Goal: Transaction & Acquisition: Withdraw money

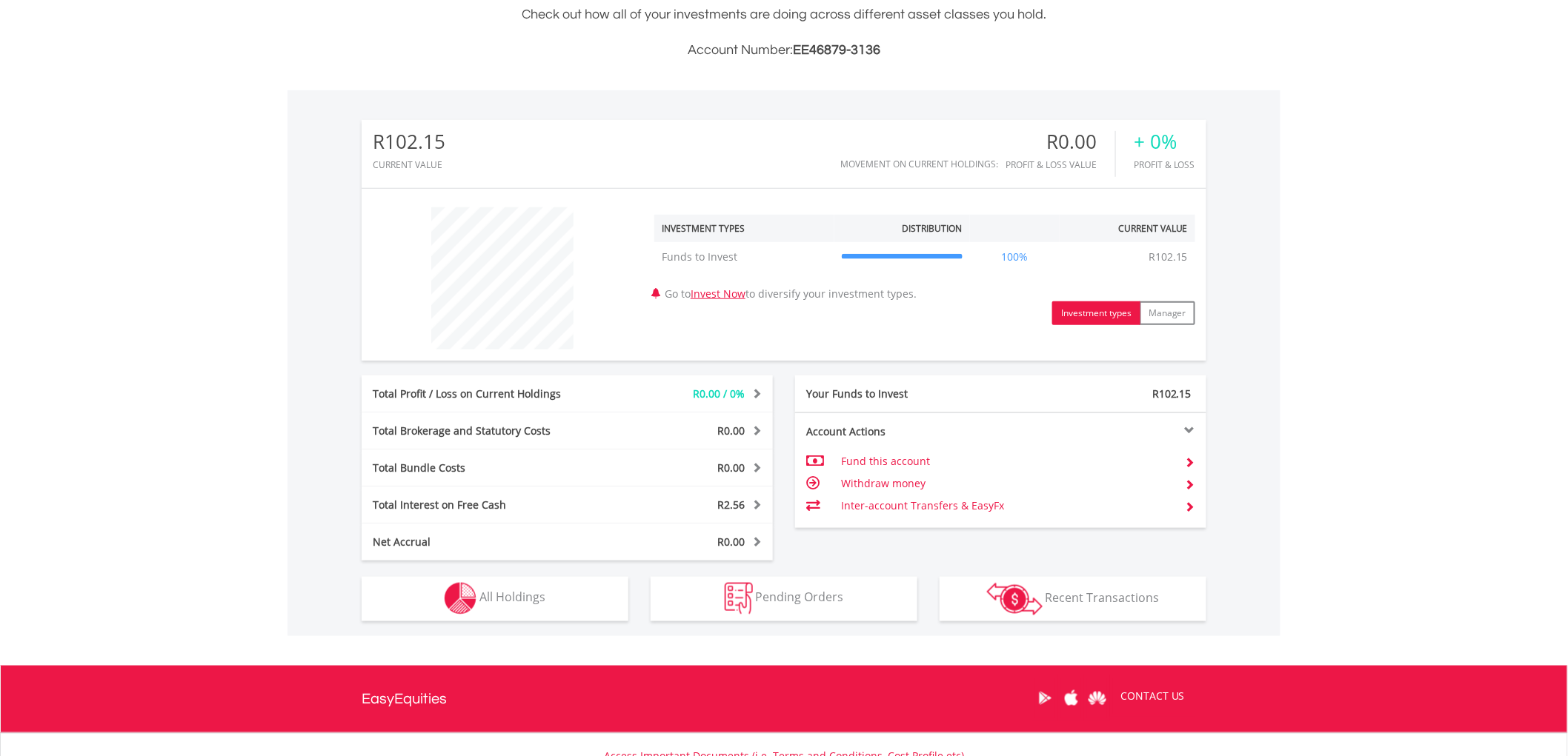
scroll to position [328, 0]
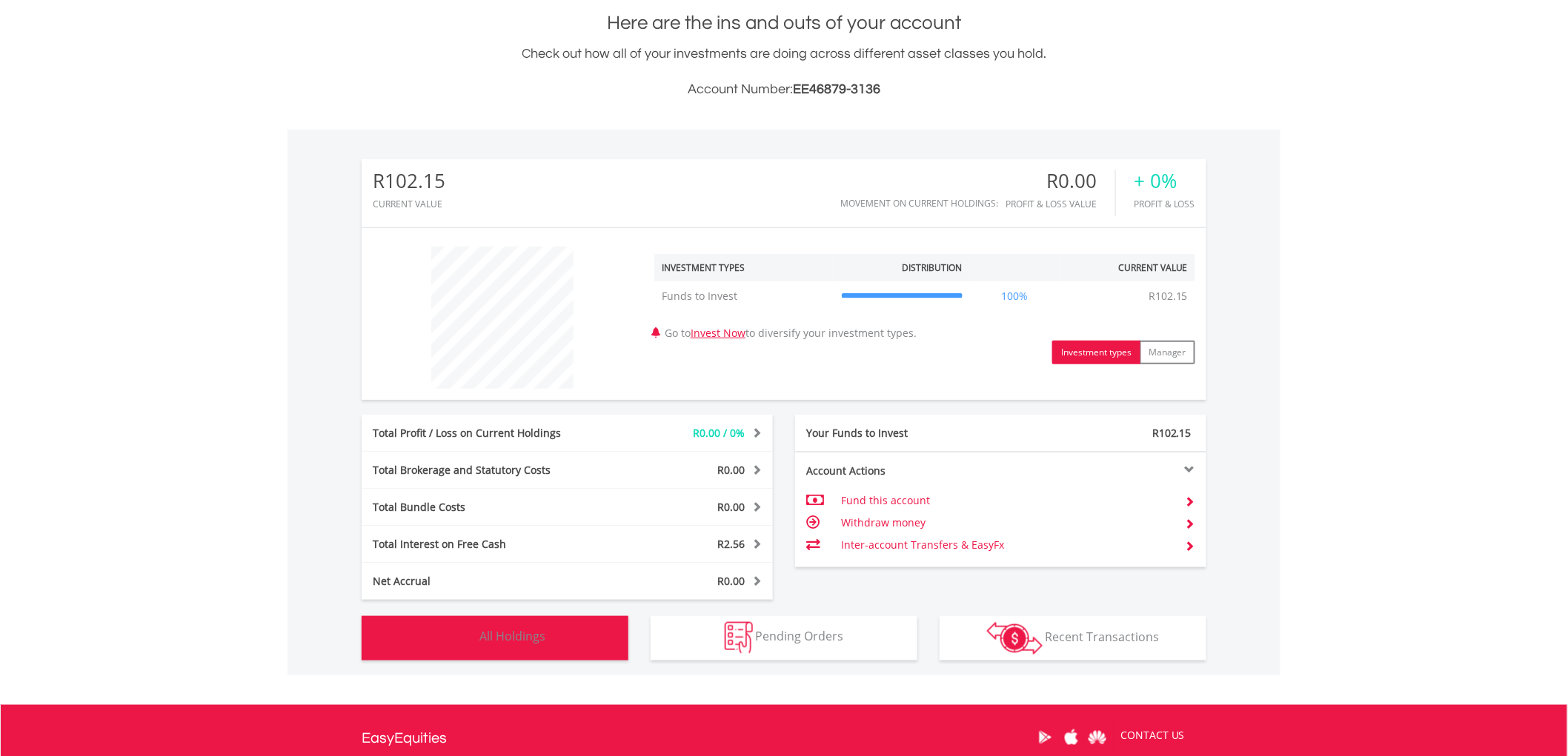
click at [553, 632] on button "Holdings All Holdings" at bounding box center [495, 638] width 267 height 44
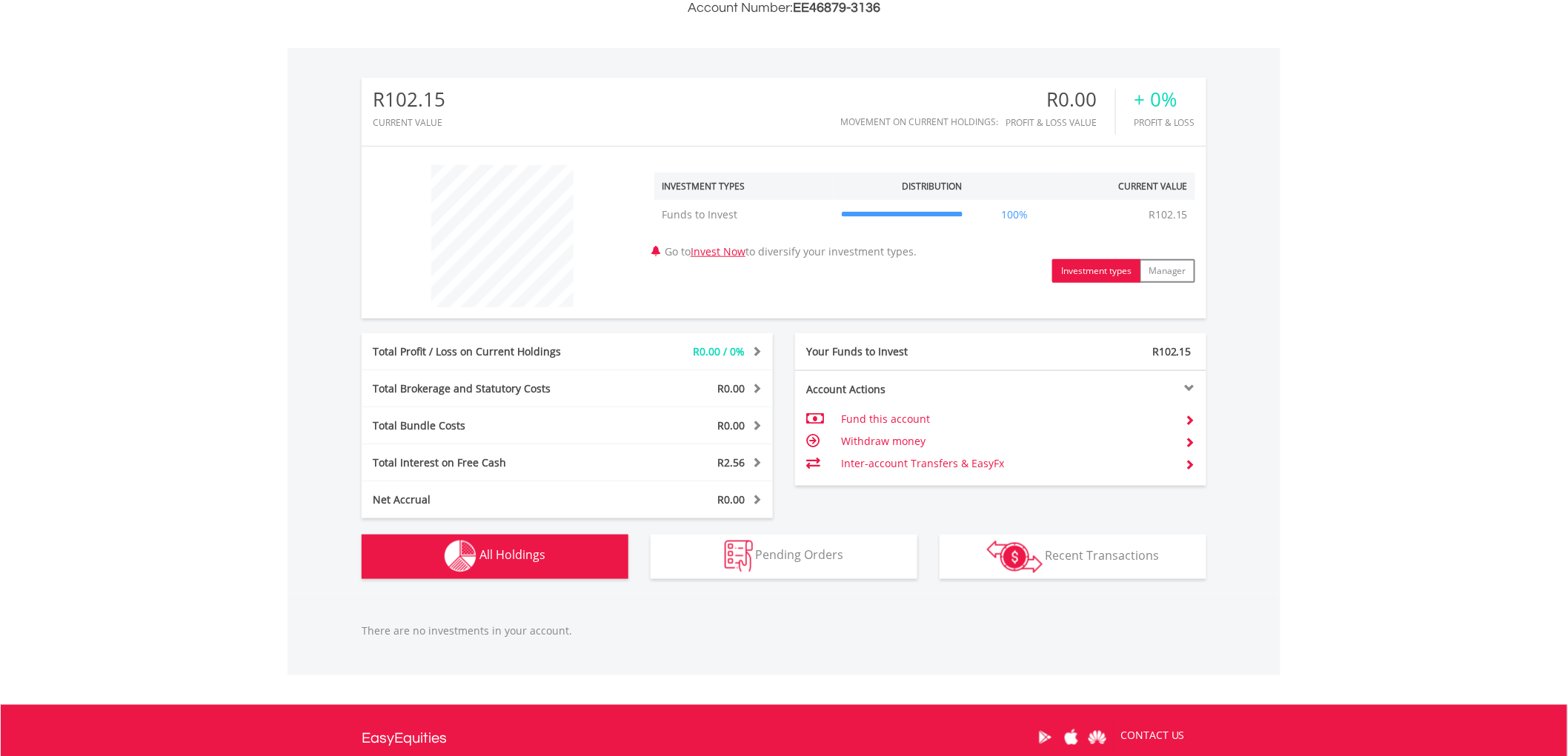
scroll to position [409, 0]
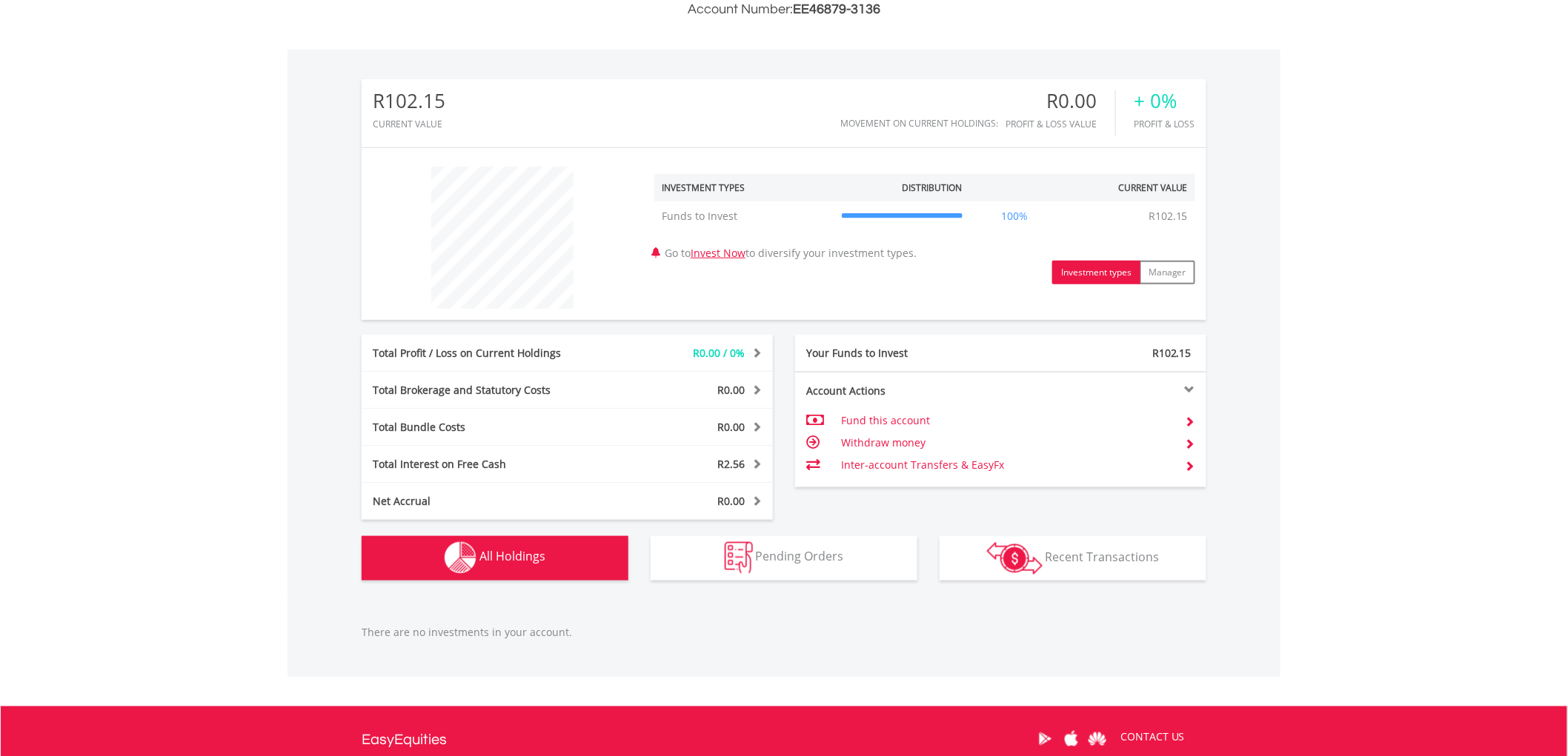
click at [524, 557] on span "All Holdings" at bounding box center [513, 556] width 66 height 16
click at [856, 439] on td "Withdraw money" at bounding box center [1007, 443] width 333 height 22
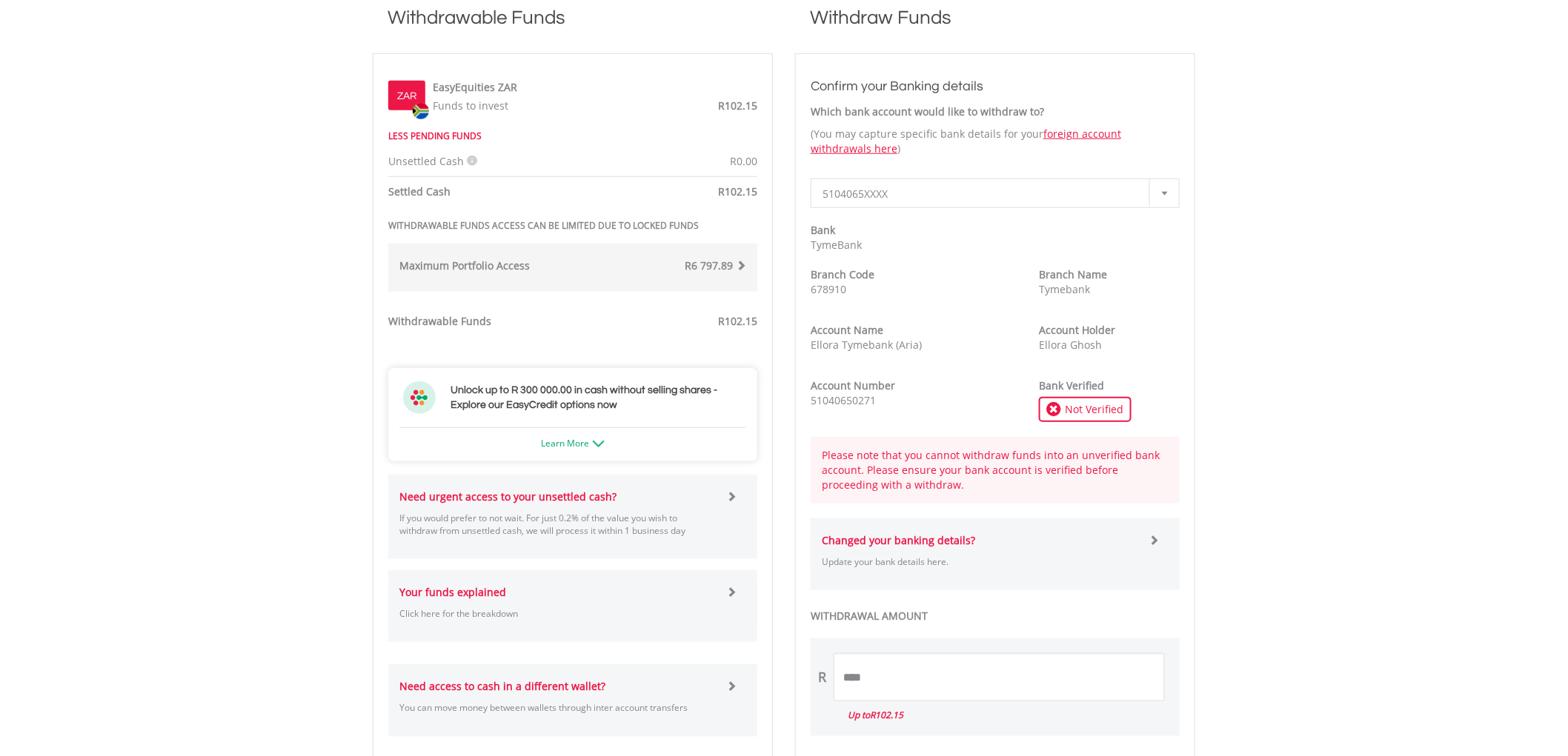
scroll to position [411, 0]
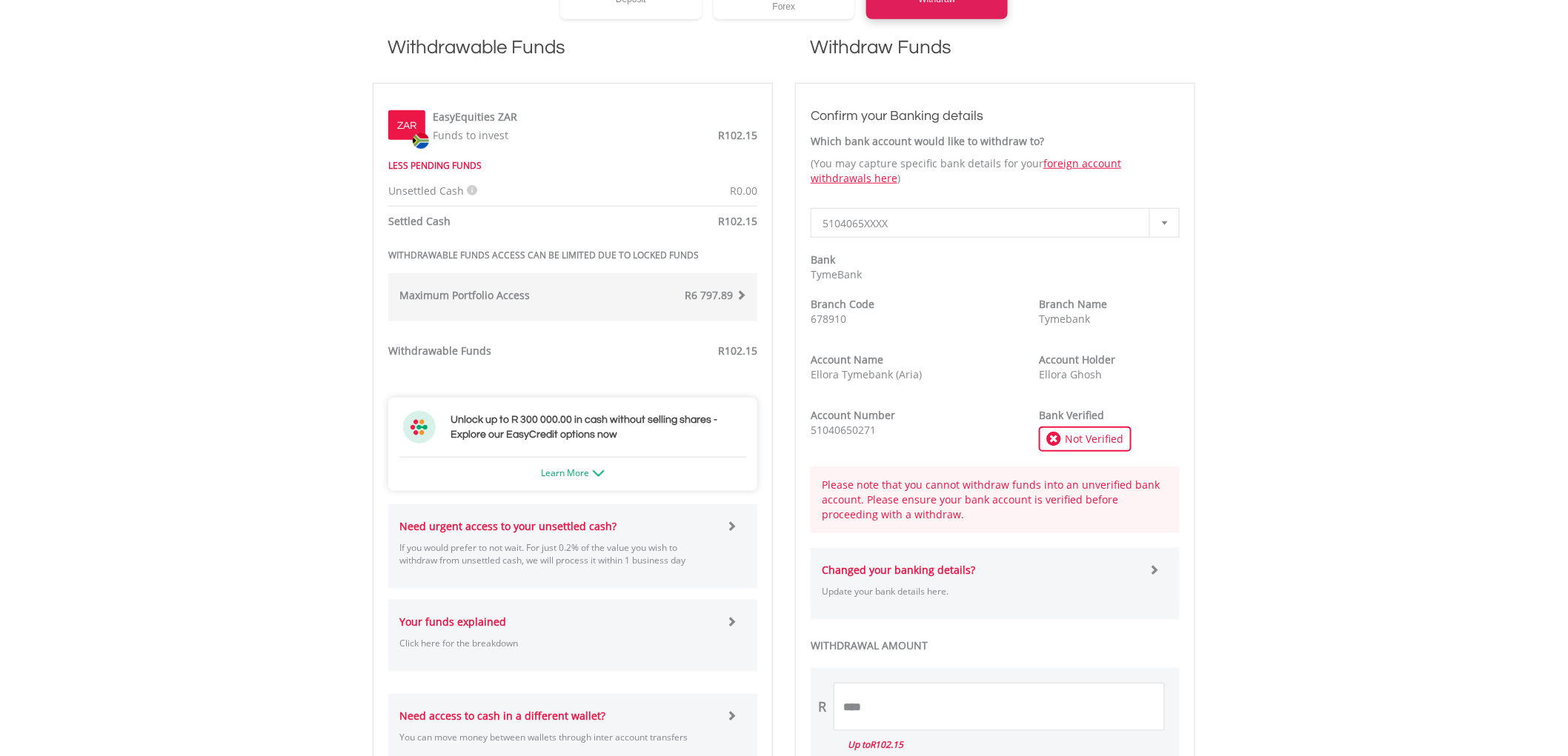
click at [707, 288] on span "R6 797.89" at bounding box center [708, 295] width 48 height 14
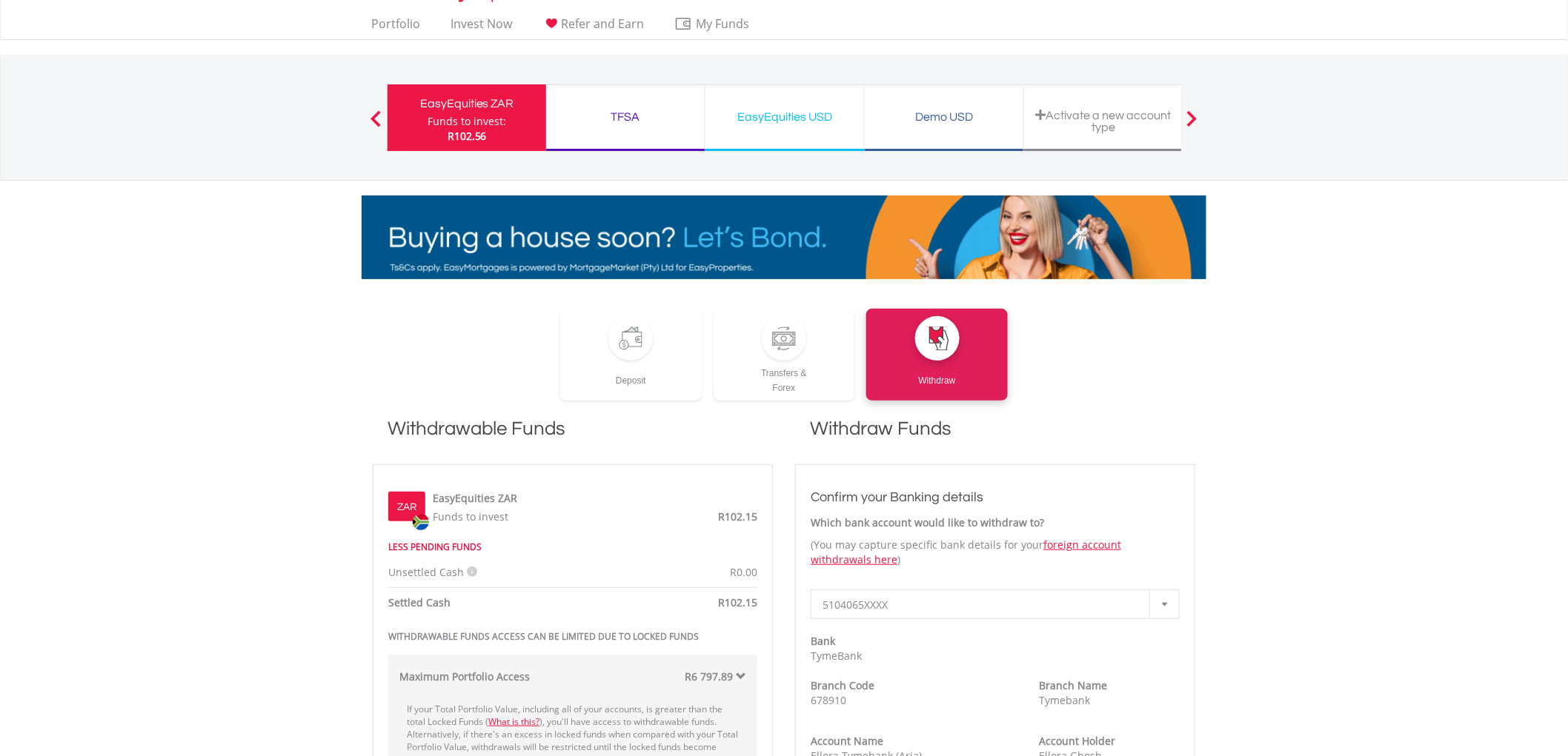
scroll to position [0, 0]
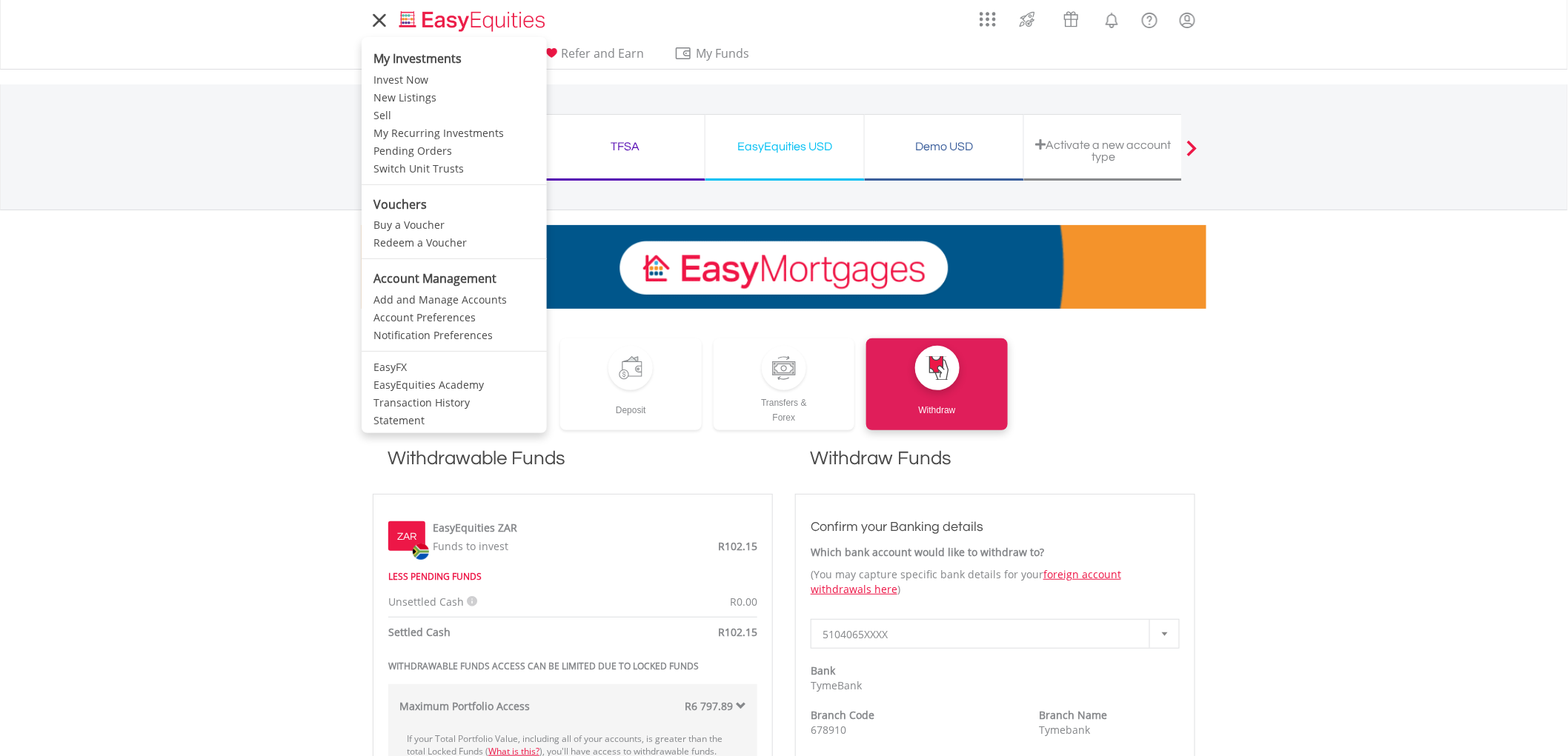
click at [385, 20] on icon at bounding box center [380, 20] width 20 height 19
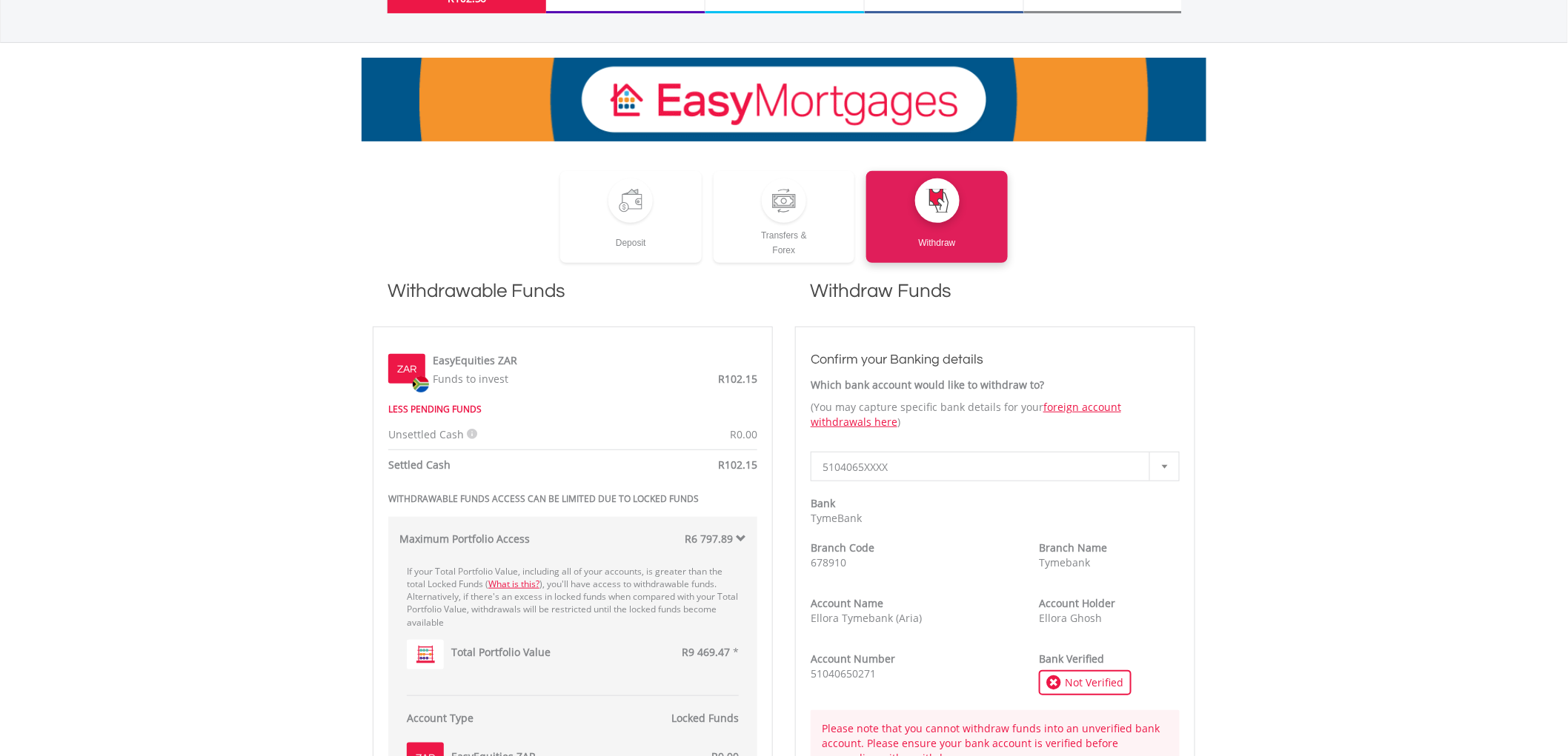
scroll to position [164, 0]
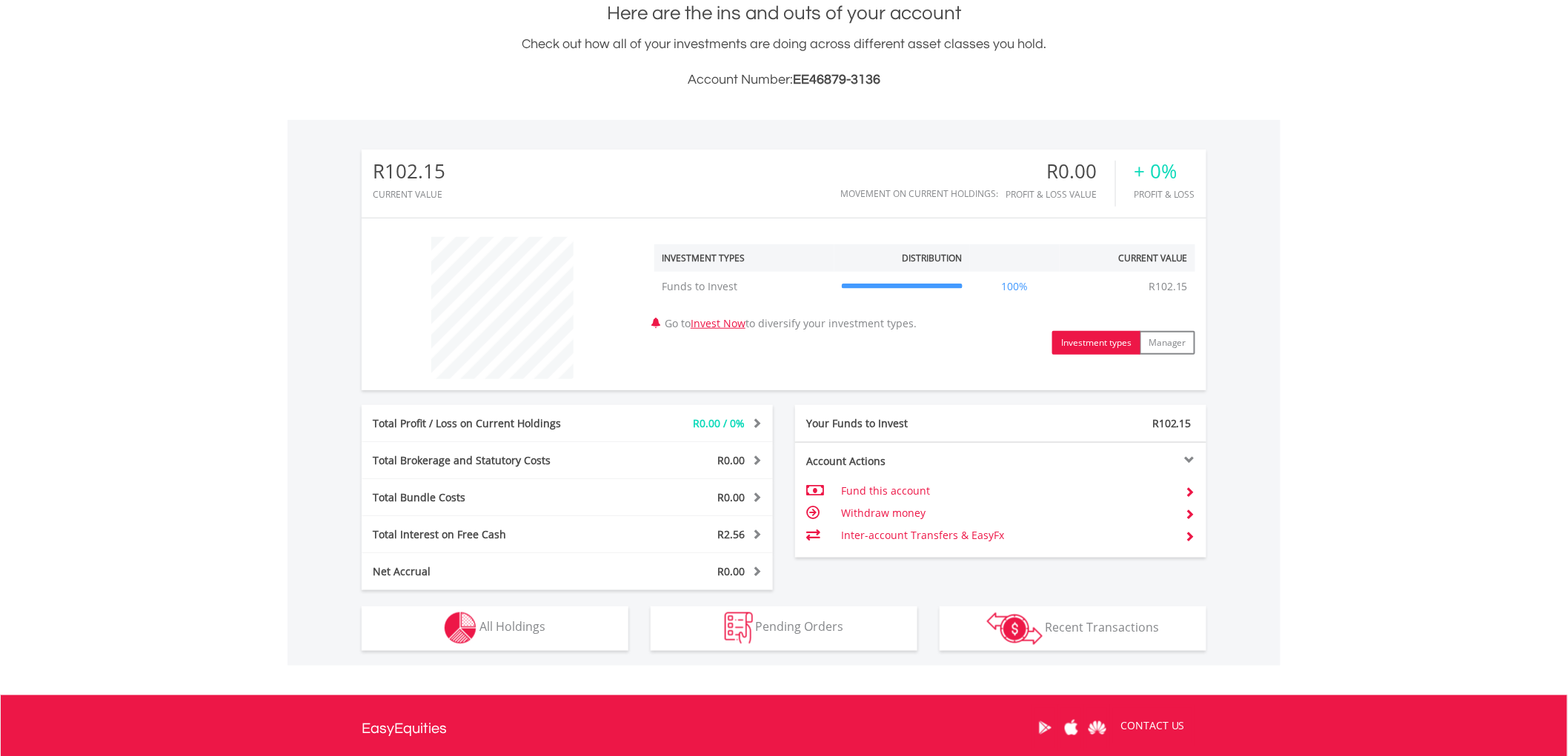
scroll to position [378, 0]
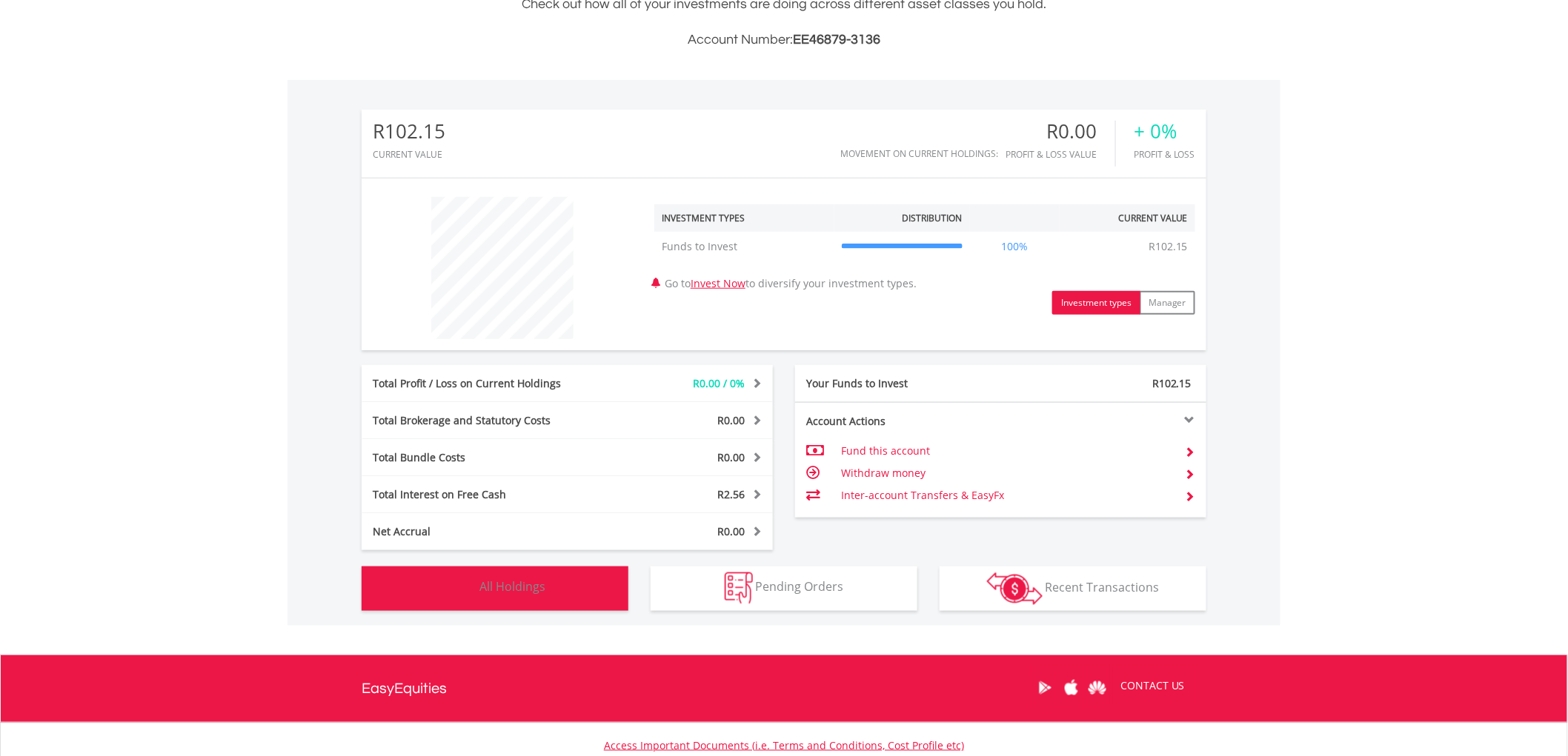
click at [580, 591] on button "Holdings All Holdings" at bounding box center [495, 588] width 267 height 44
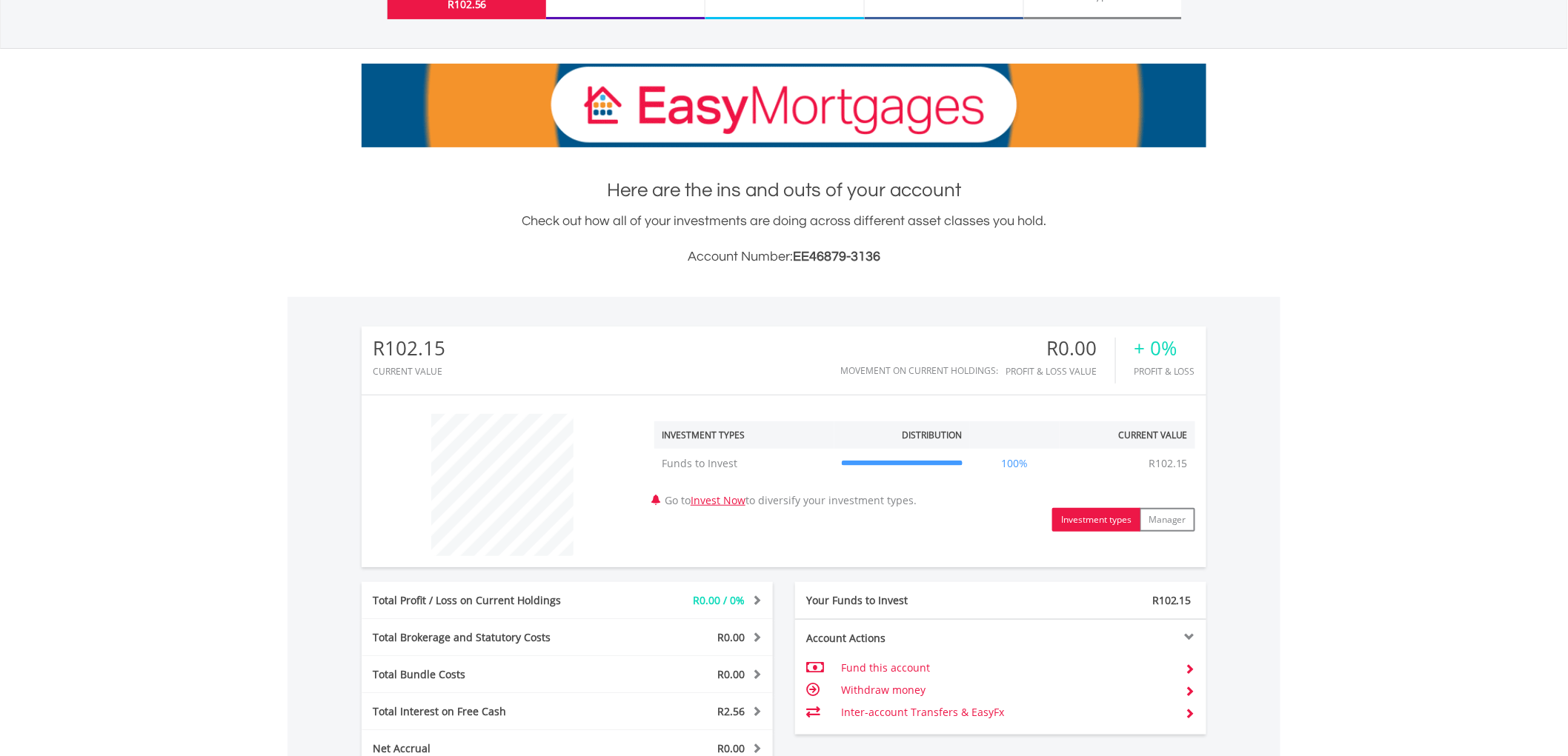
scroll to position [0, 0]
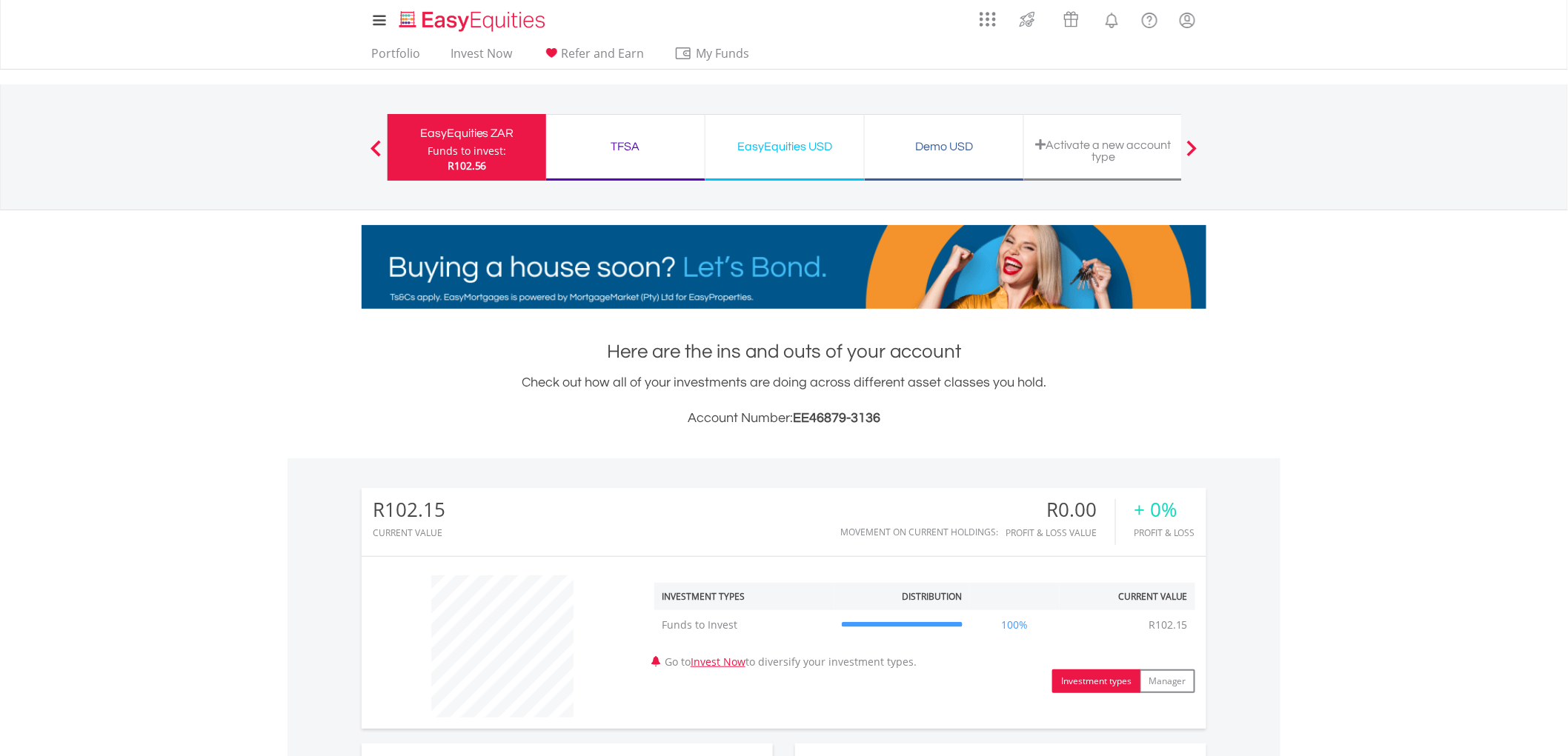
click at [818, 150] on div "EasyEquities USD" at bounding box center [784, 146] width 141 height 20
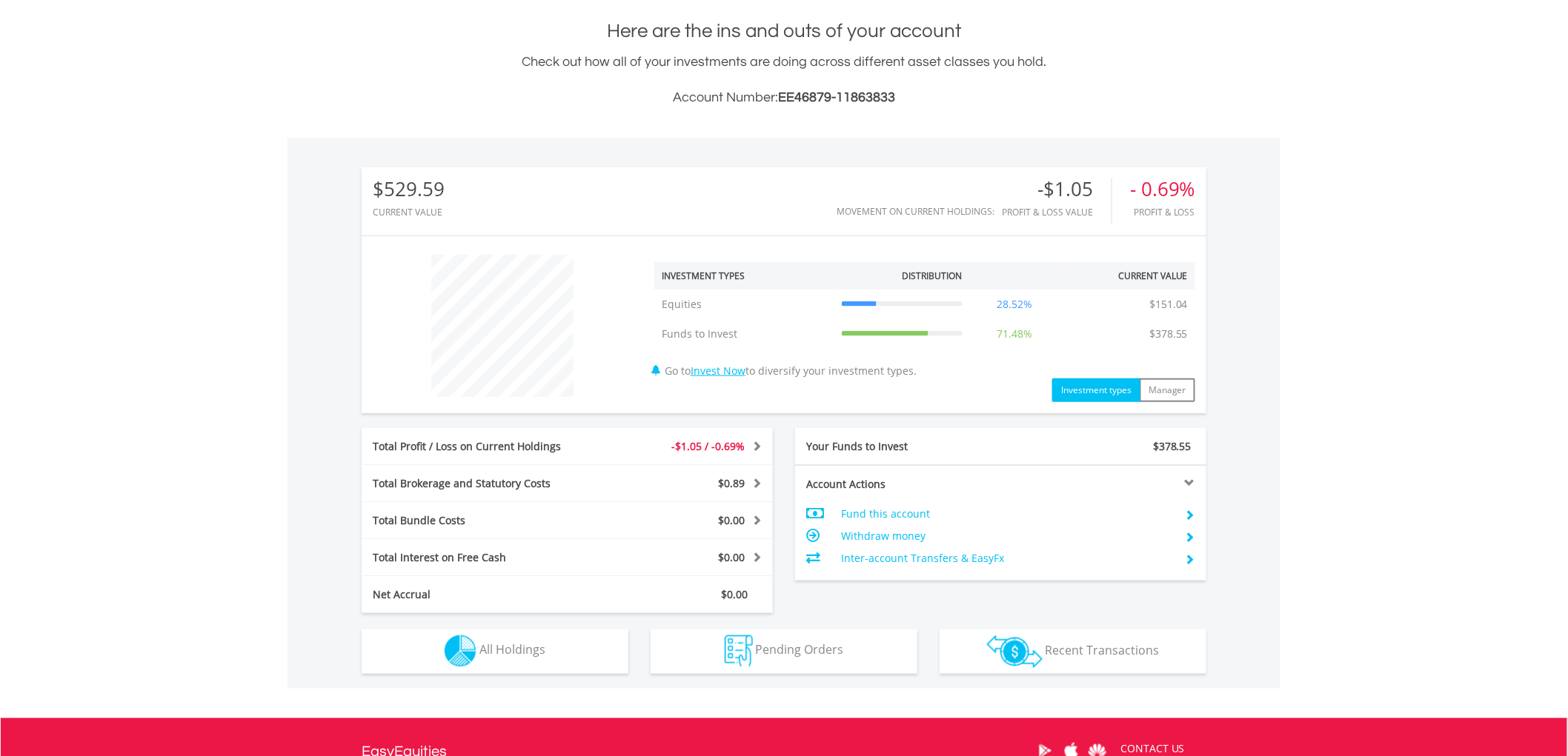
scroll to position [328, 0]
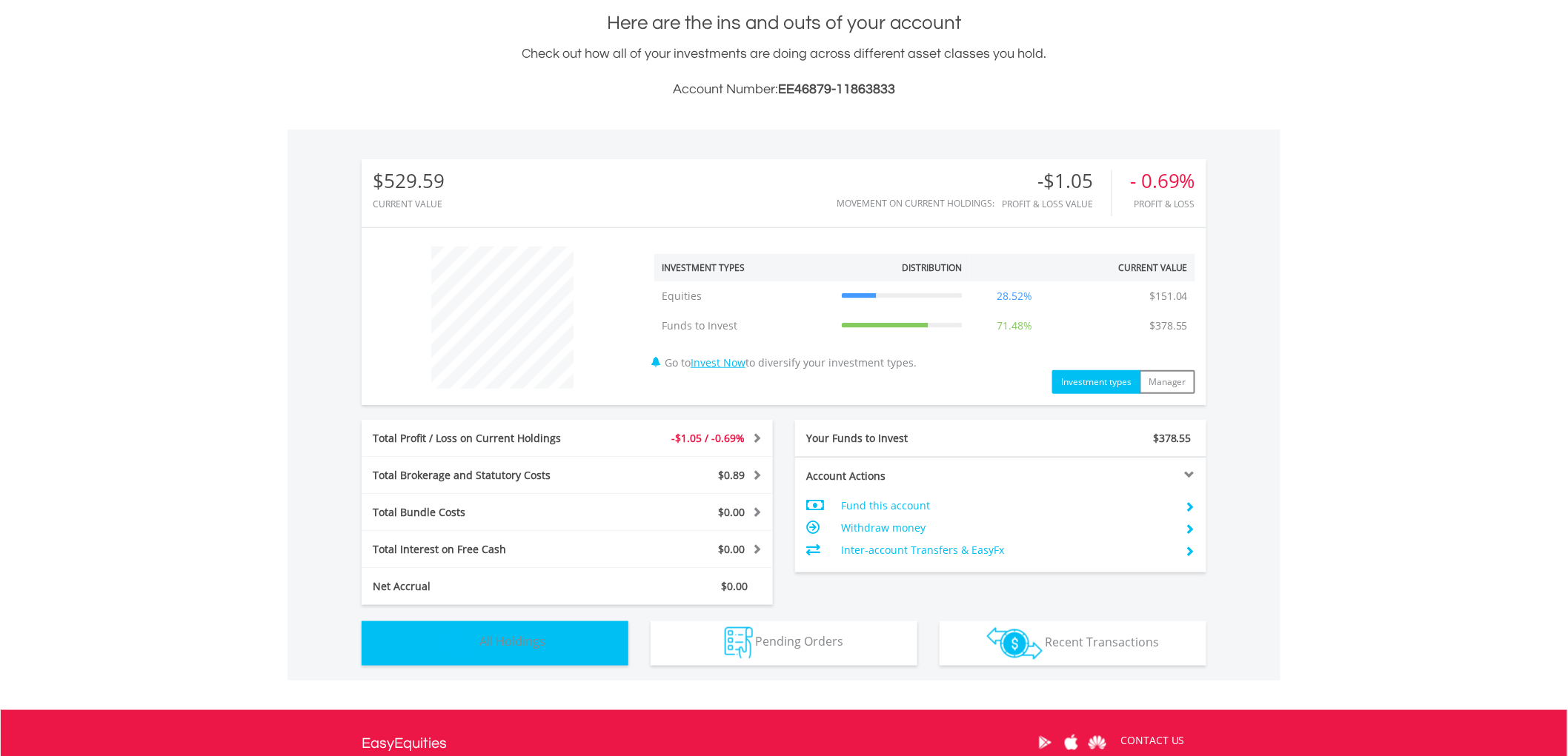
click at [559, 647] on button "Holdings All Holdings" at bounding box center [495, 643] width 267 height 44
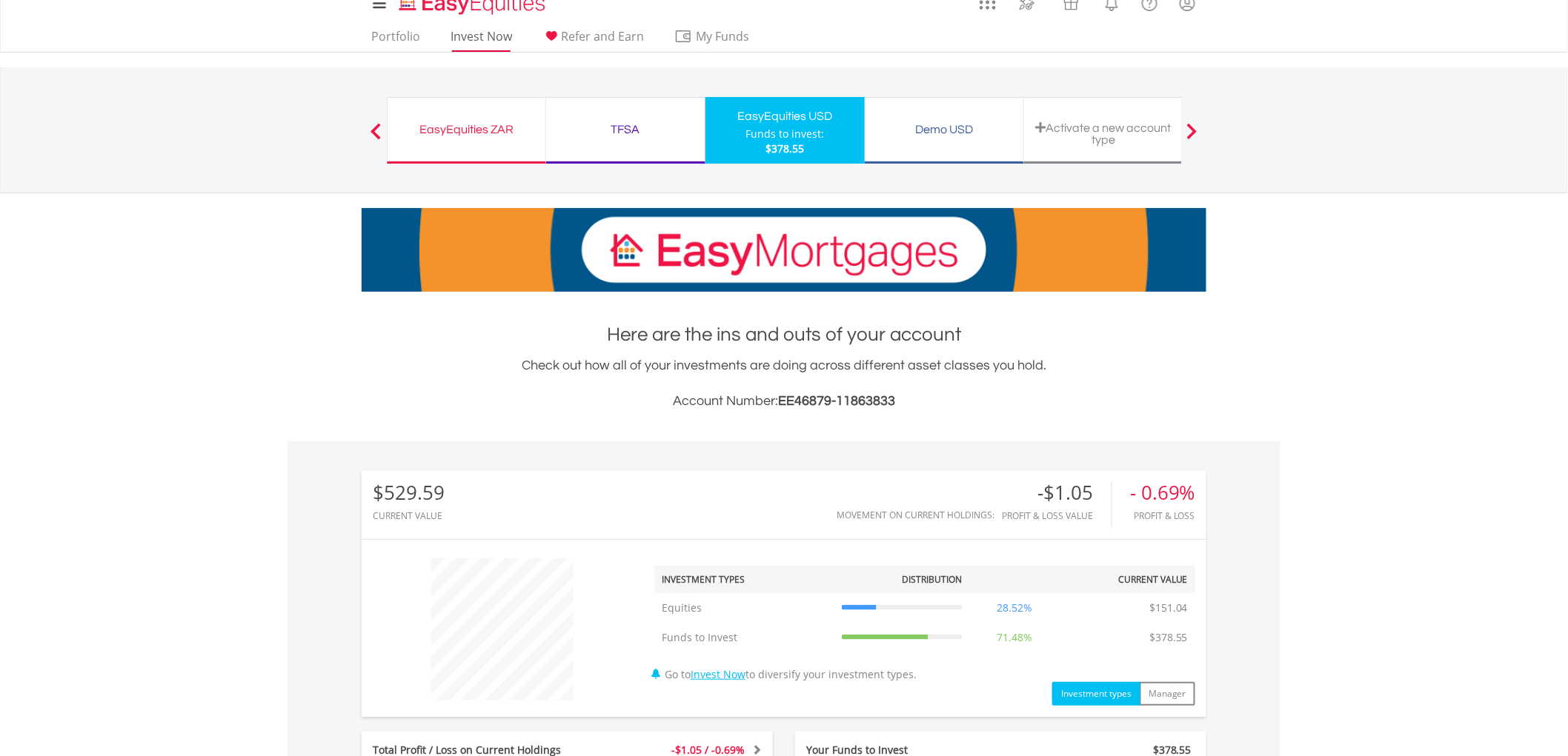
scroll to position [0, 0]
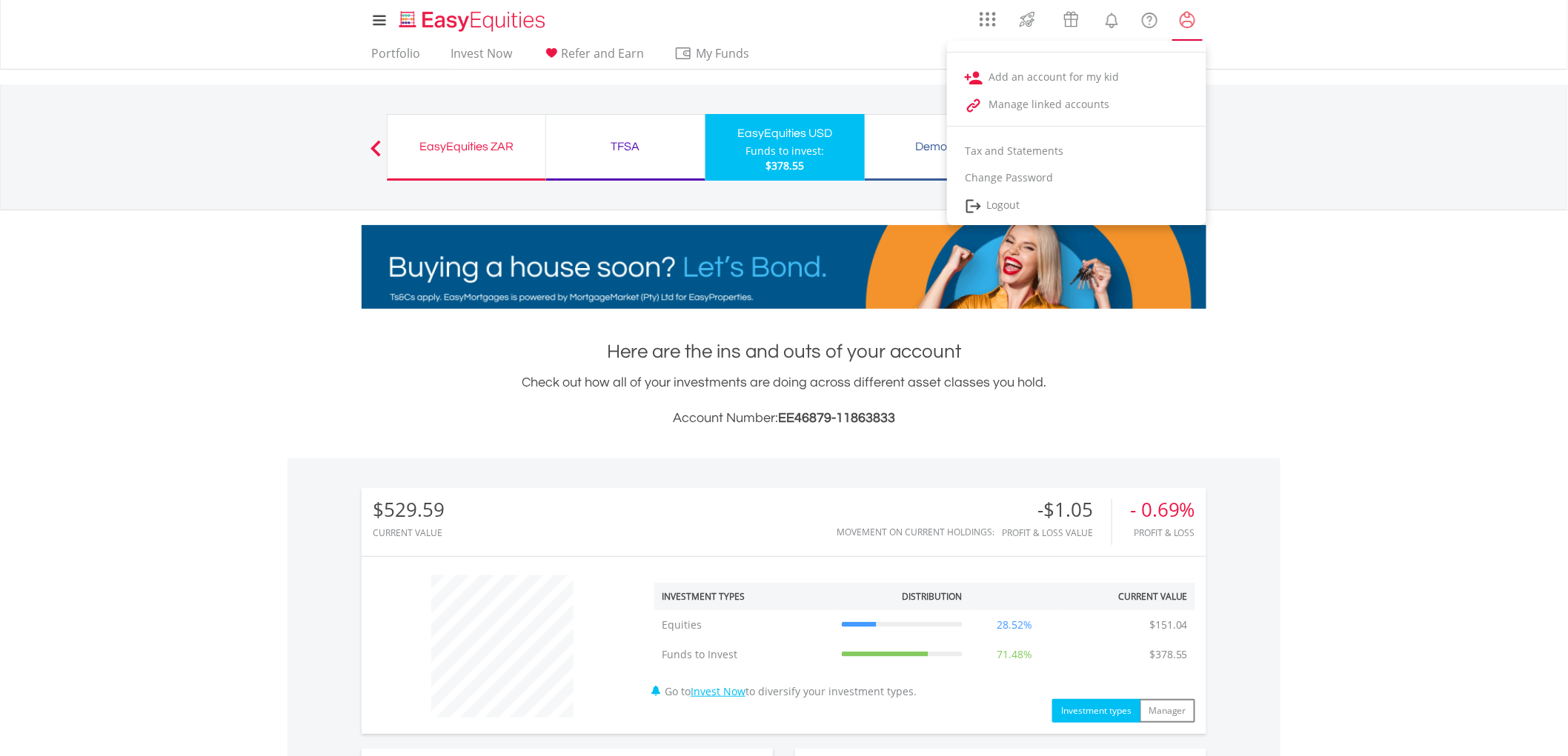
click at [1186, 22] on lord-icon "My Profile" at bounding box center [1188, 20] width 19 height 19
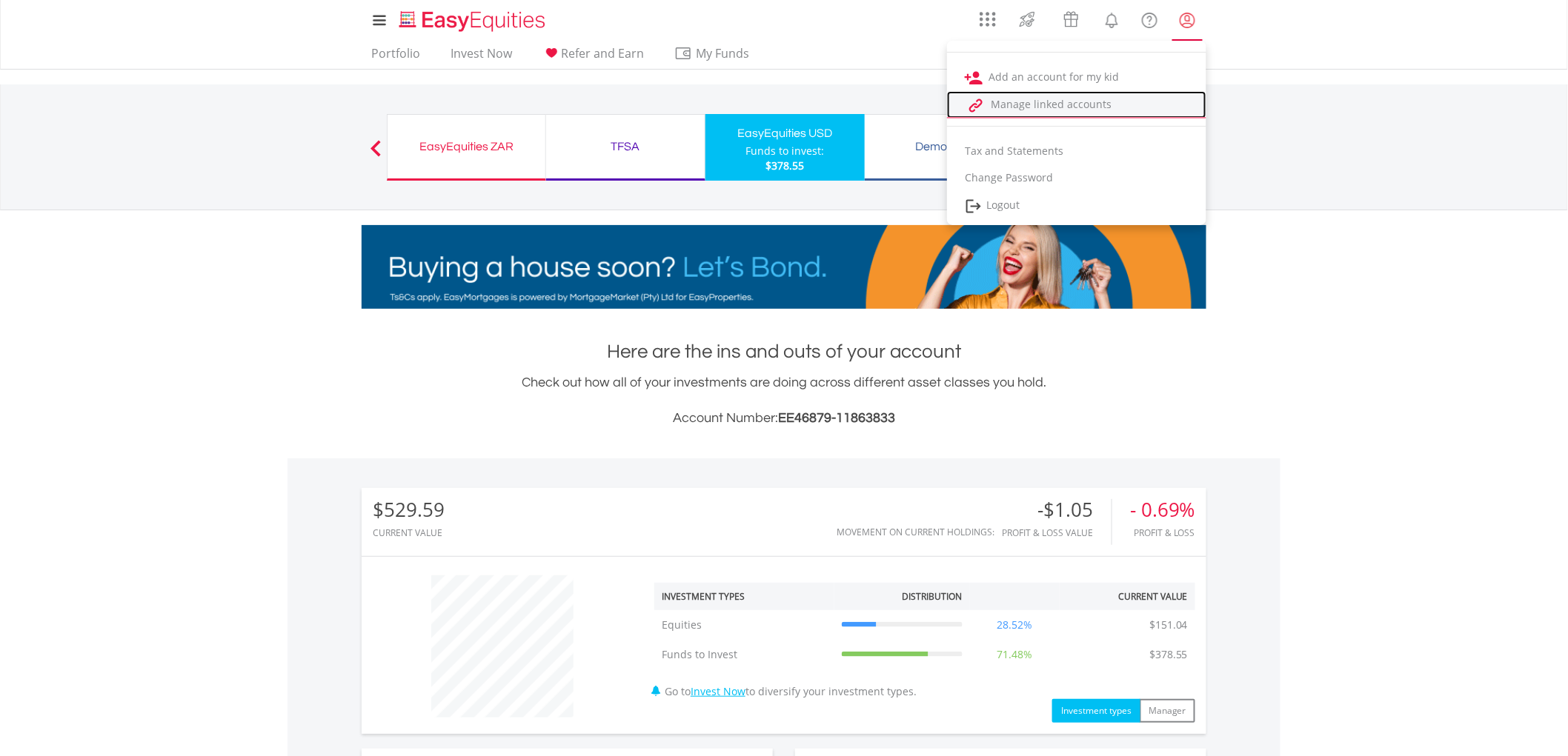
click at [1050, 102] on link "Manage linked accounts" at bounding box center [1077, 105] width 259 height 27
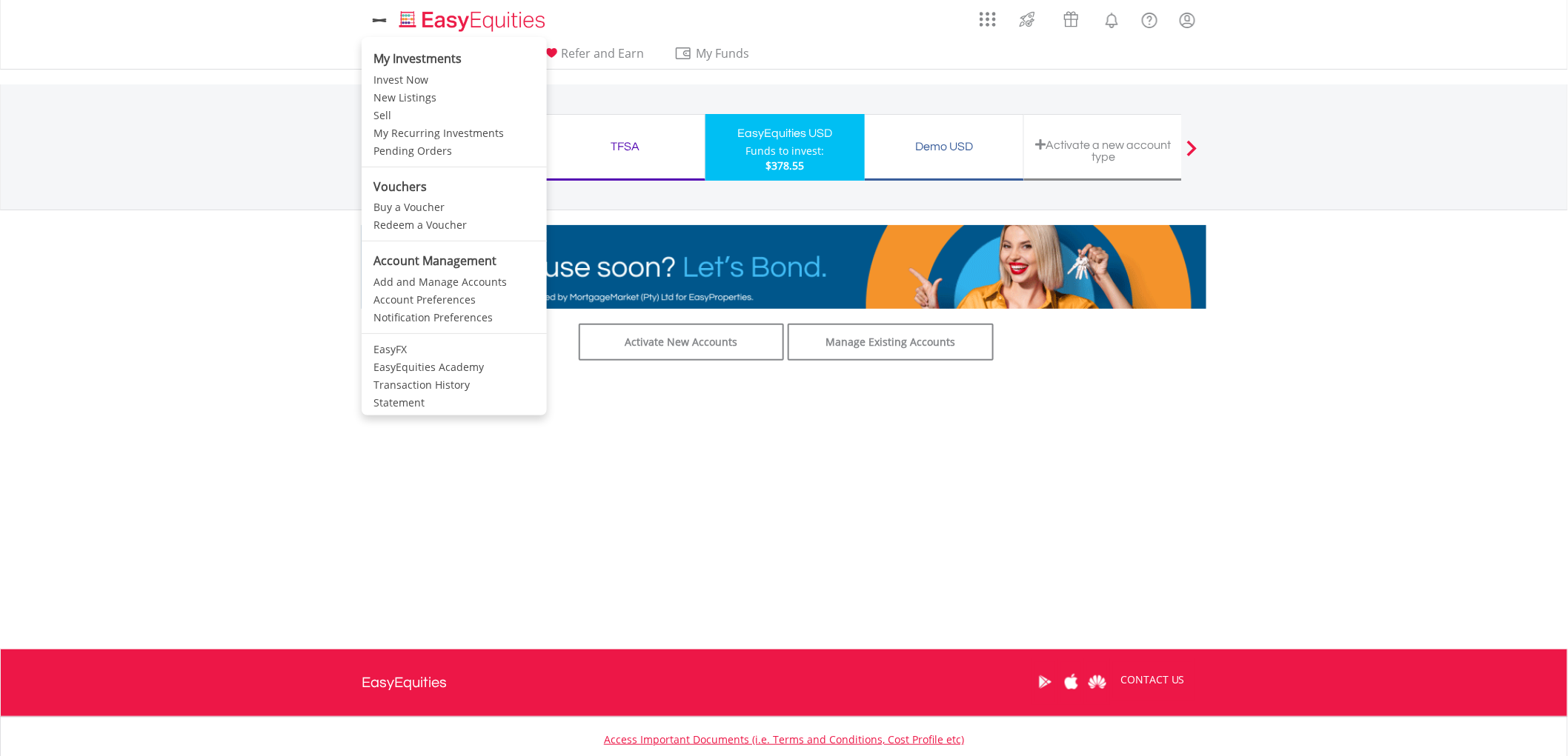
click at [376, 20] on icon at bounding box center [380, 20] width 20 height 19
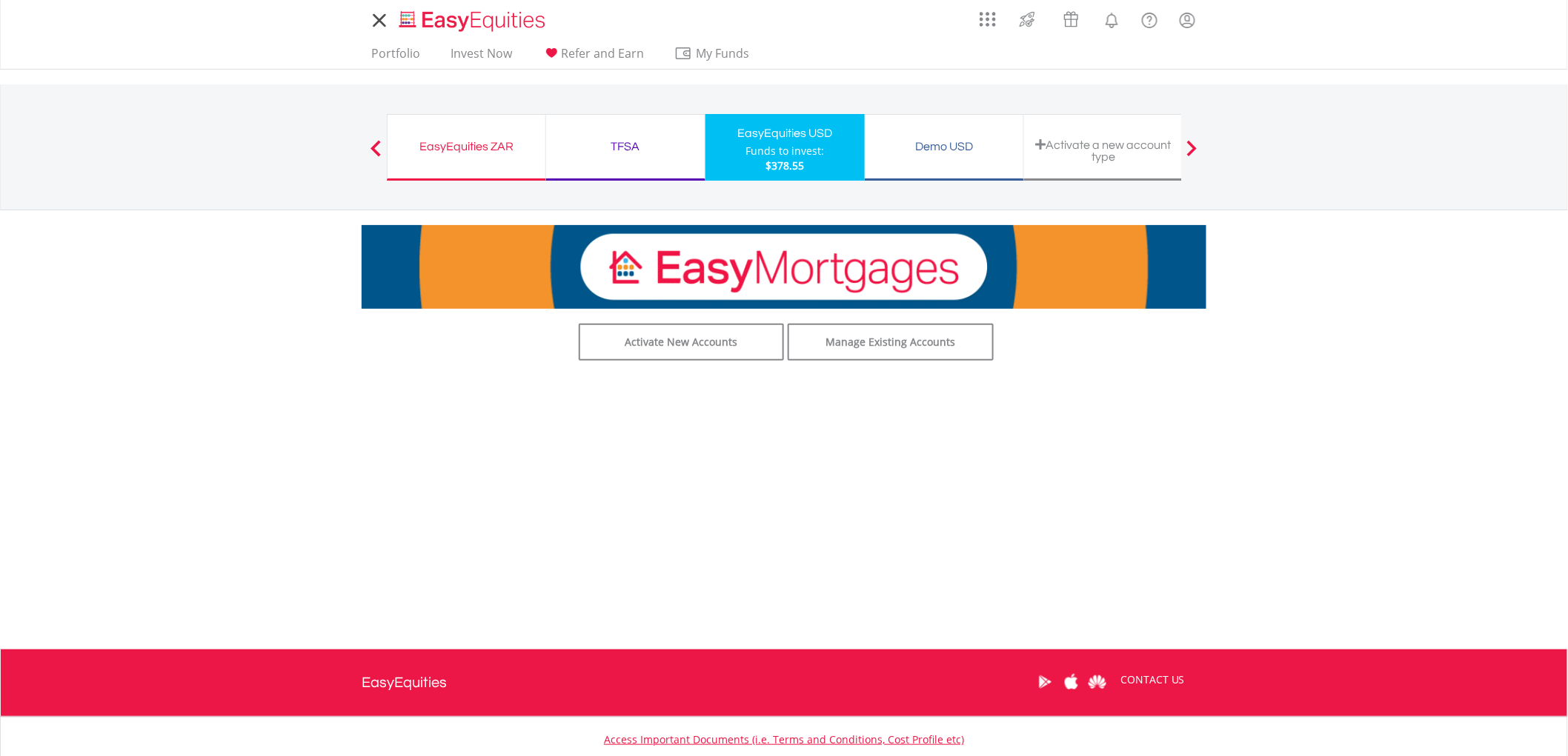
click at [376, 20] on icon at bounding box center [380, 20] width 20 height 19
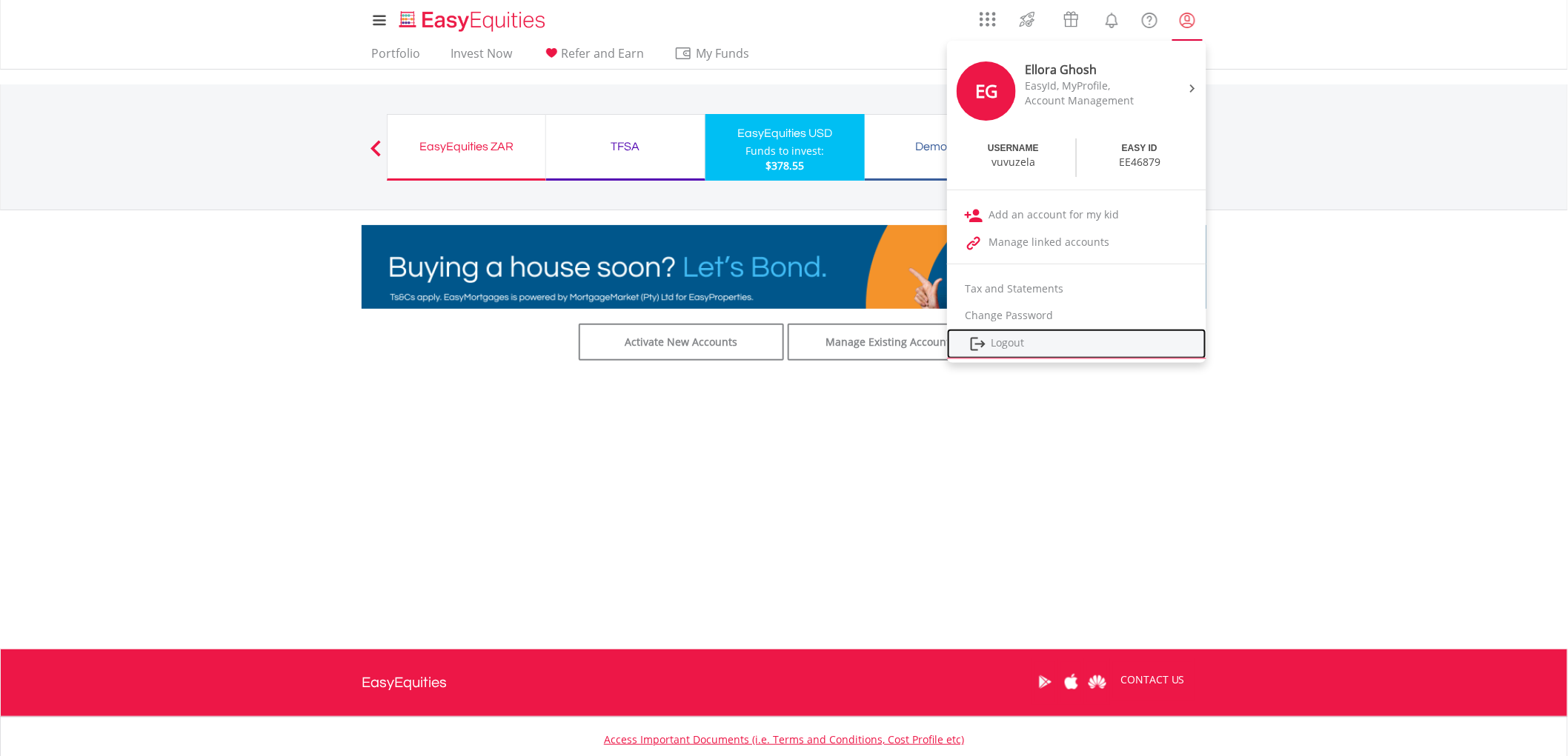
click at [1018, 336] on link "Logout" at bounding box center [1077, 344] width 259 height 30
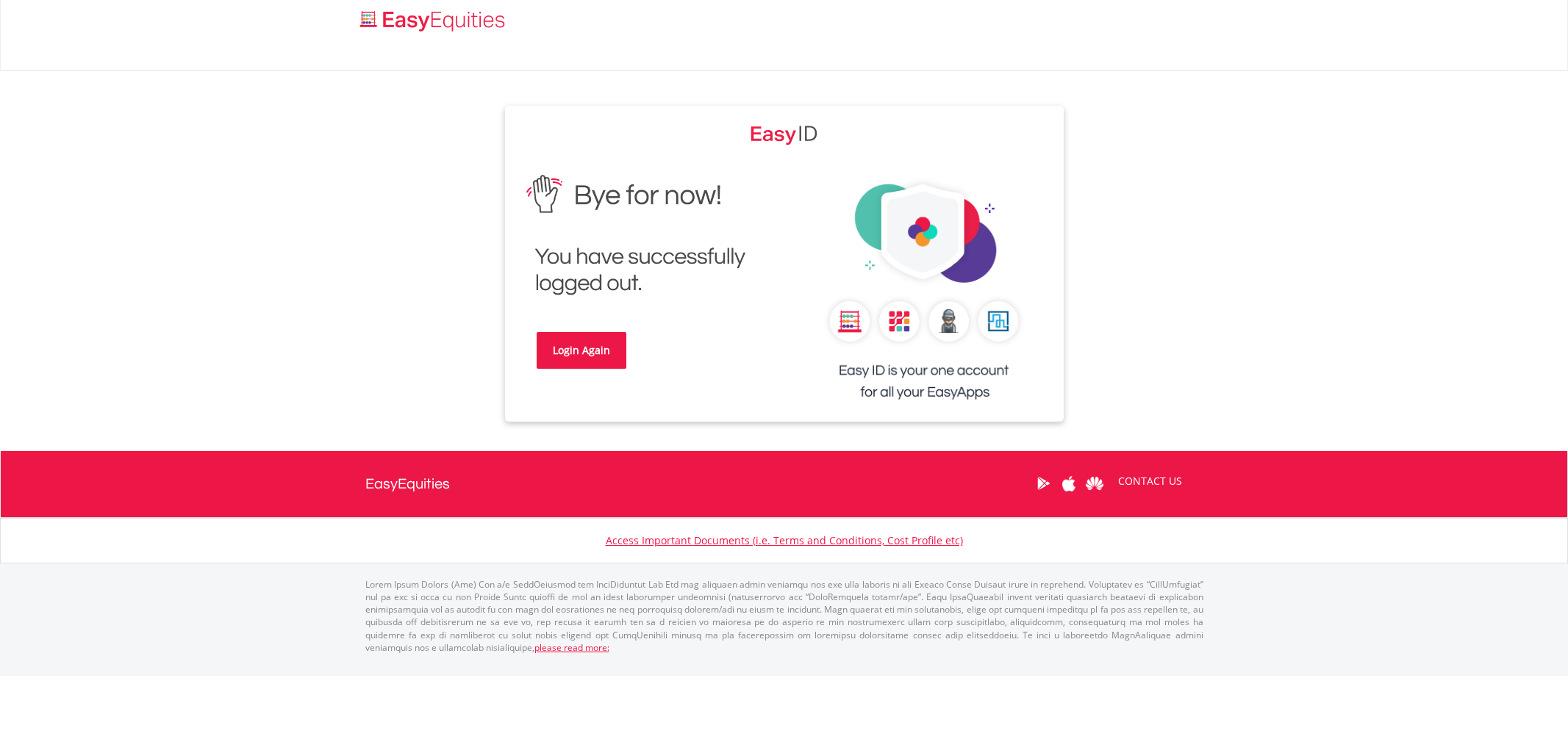
click at [601, 357] on link "Login Again" at bounding box center [581, 350] width 90 height 37
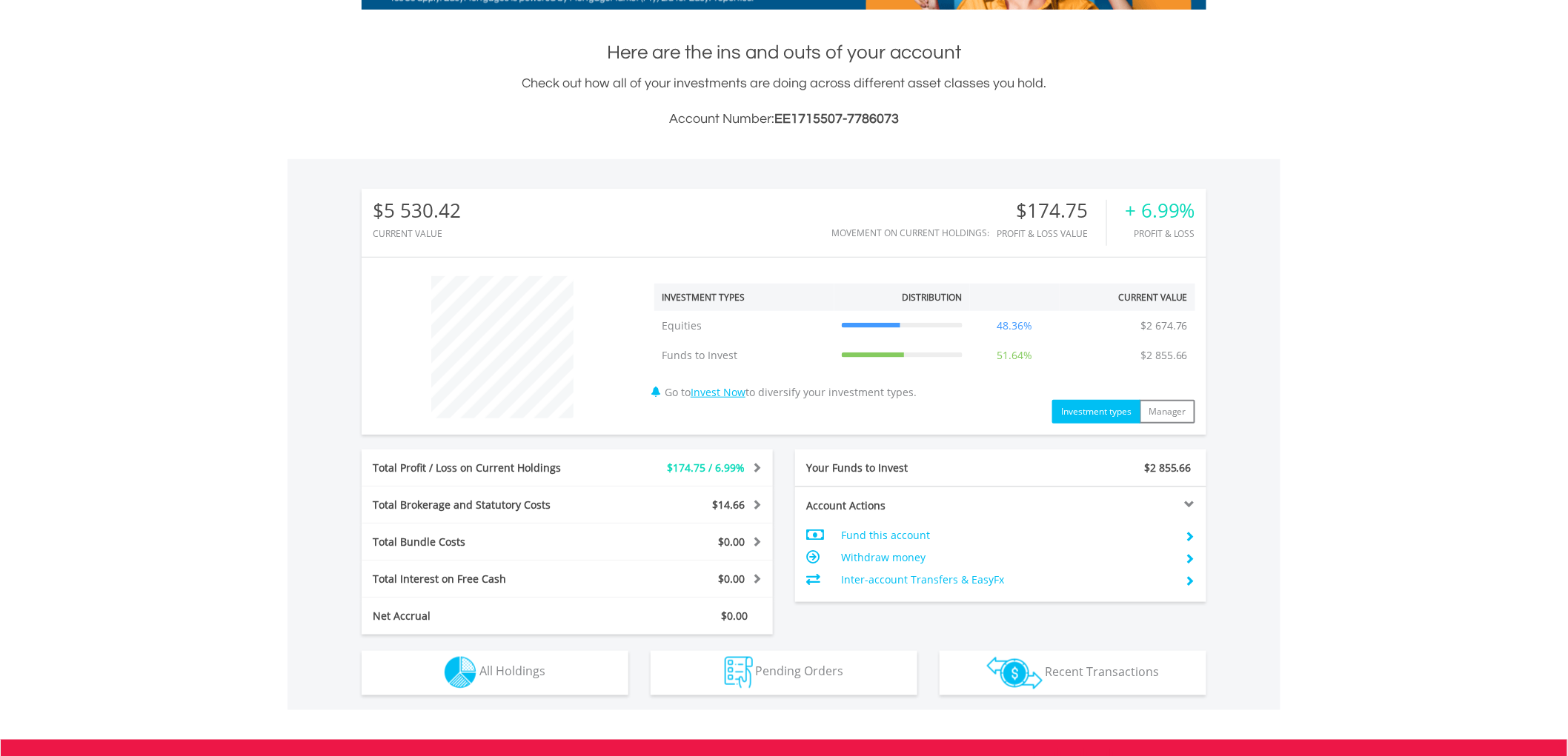
scroll to position [328, 0]
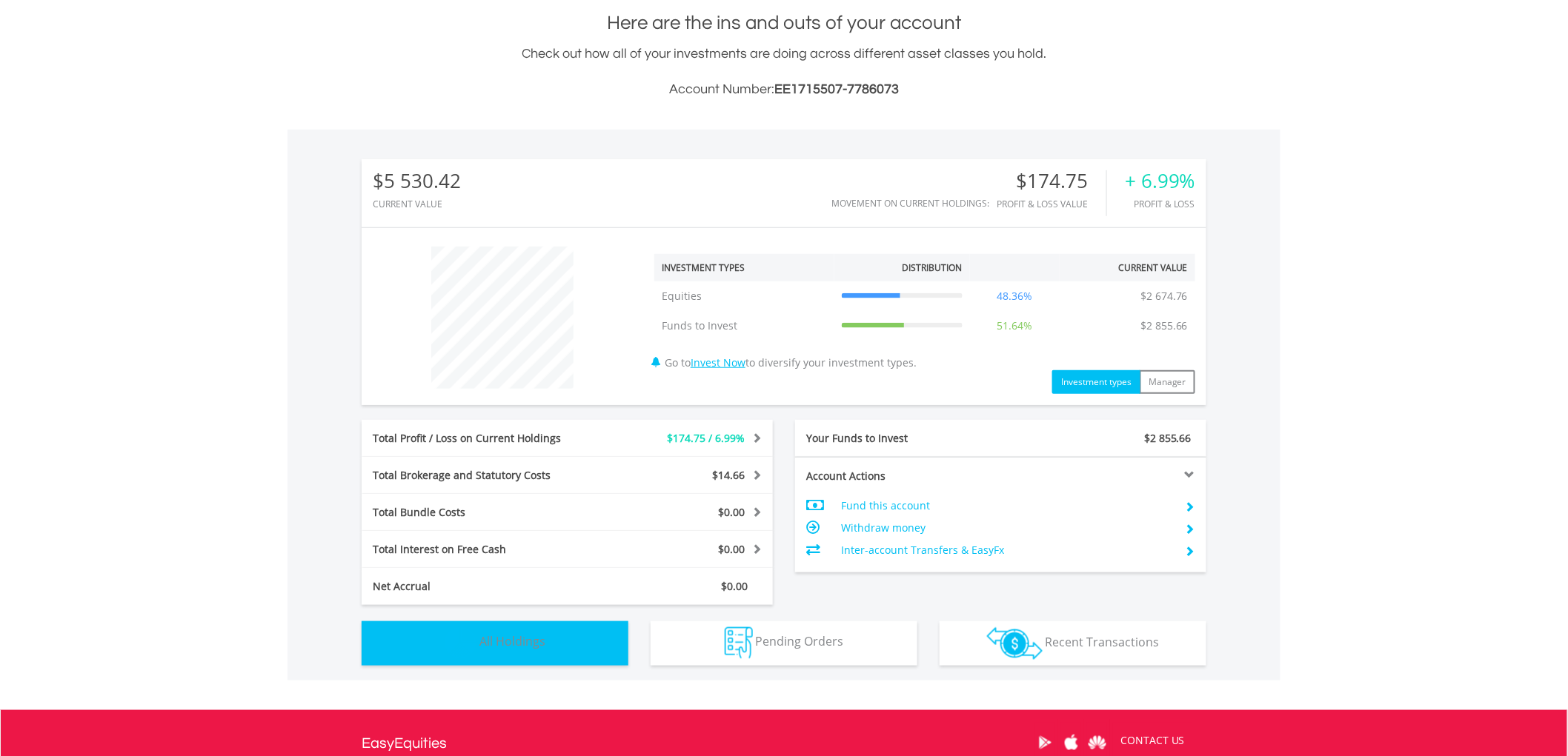
click at [601, 641] on button "Holdings All Holdings" at bounding box center [495, 643] width 267 height 44
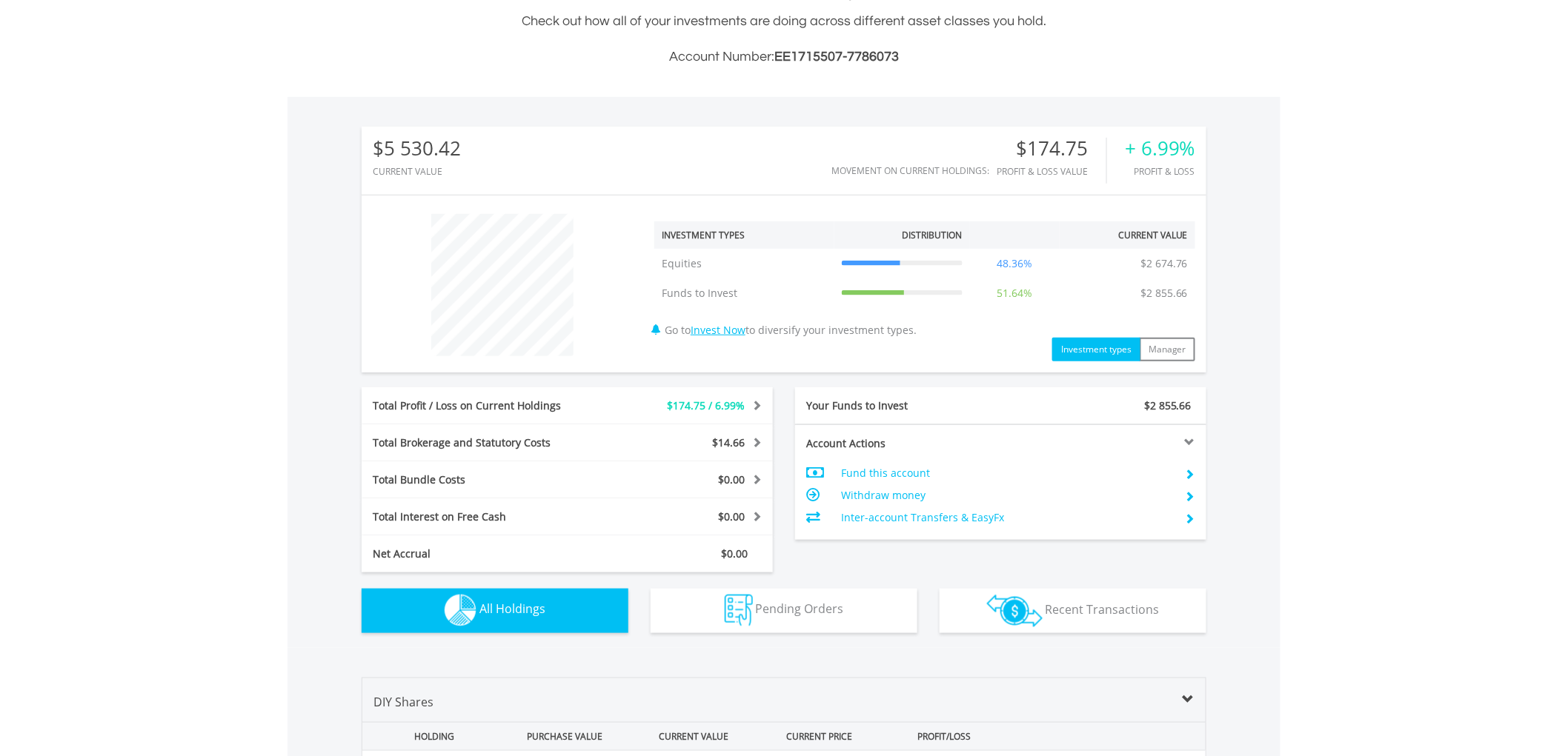
scroll to position [239, 0]
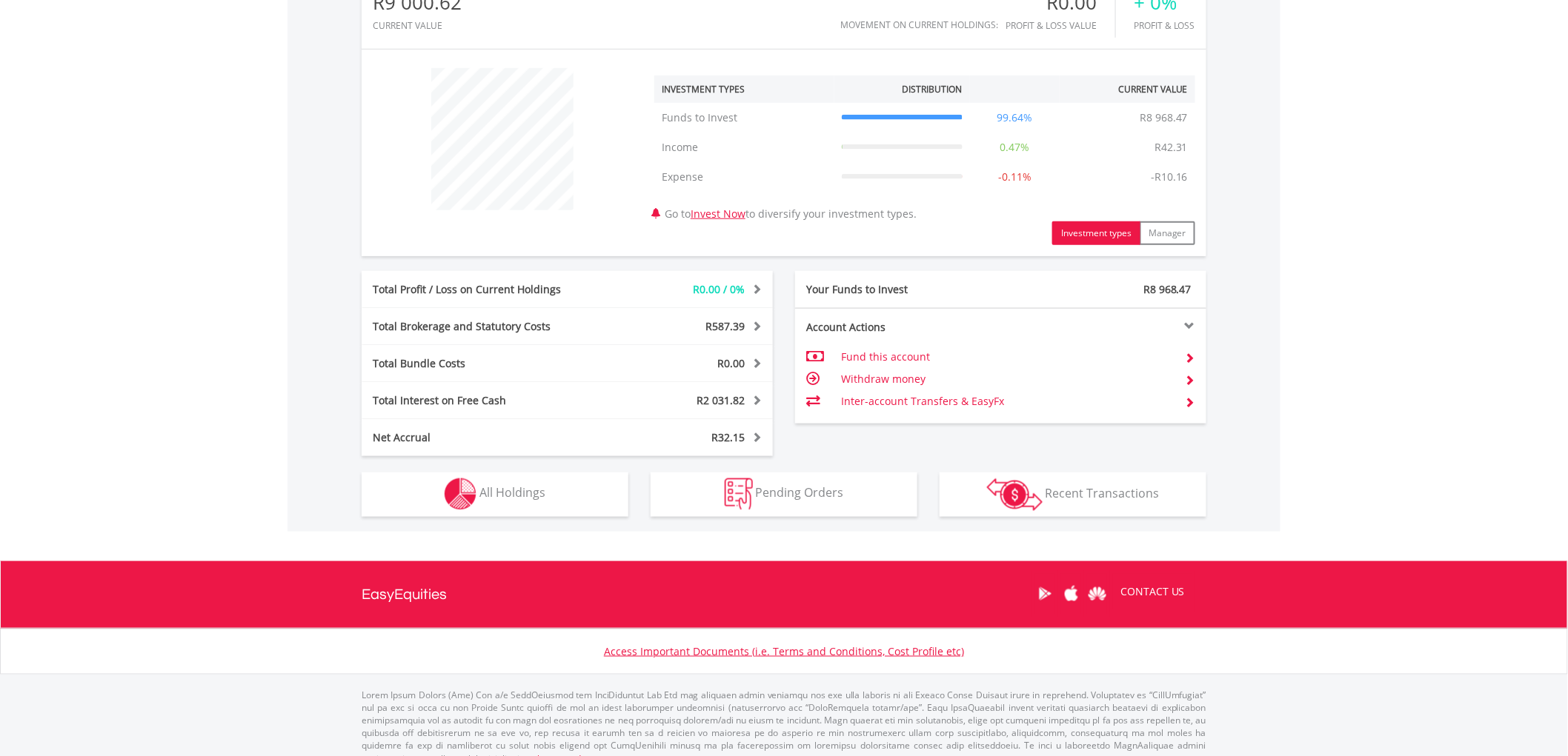
scroll to position [526, 0]
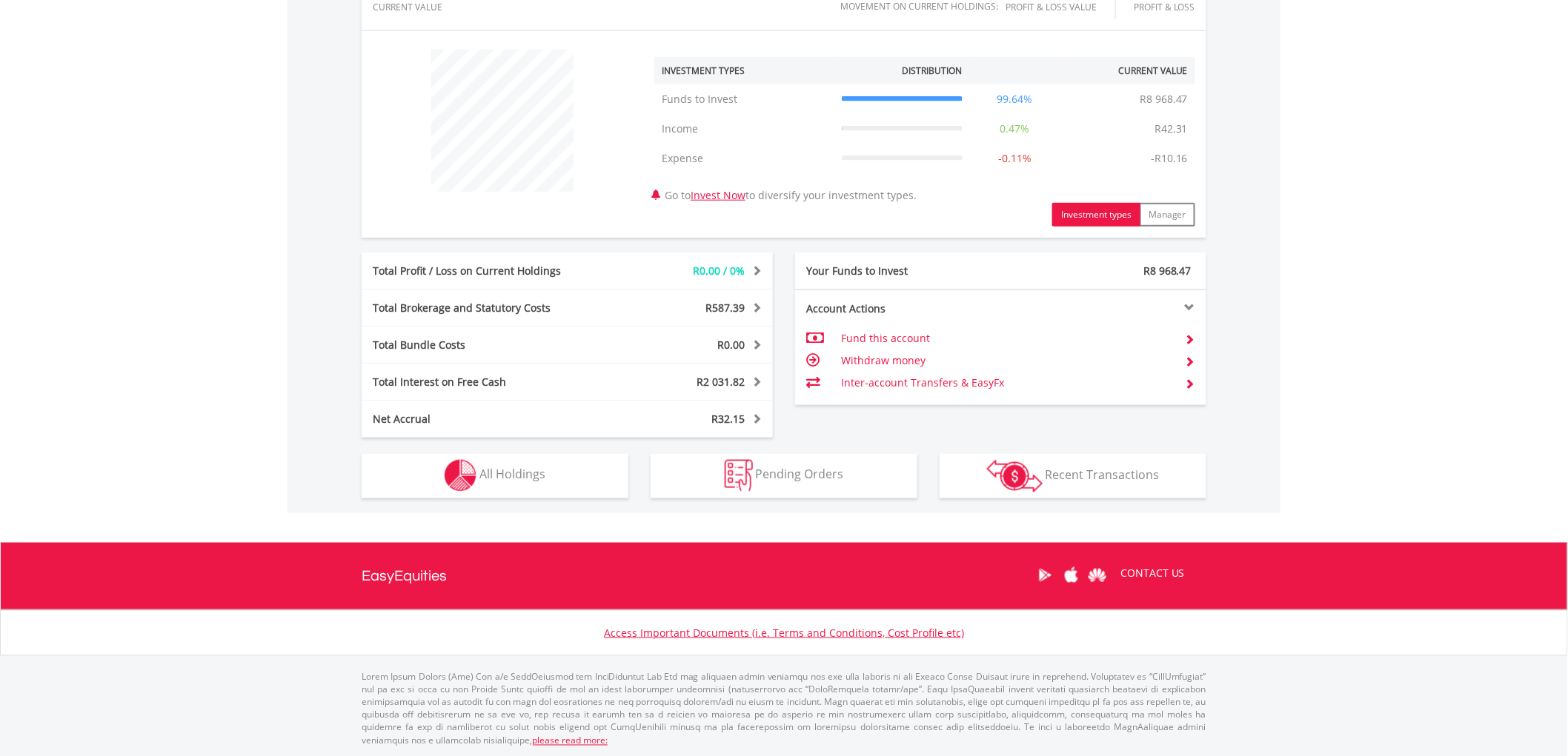
click at [888, 352] on td "Withdraw money" at bounding box center [1007, 361] width 333 height 22
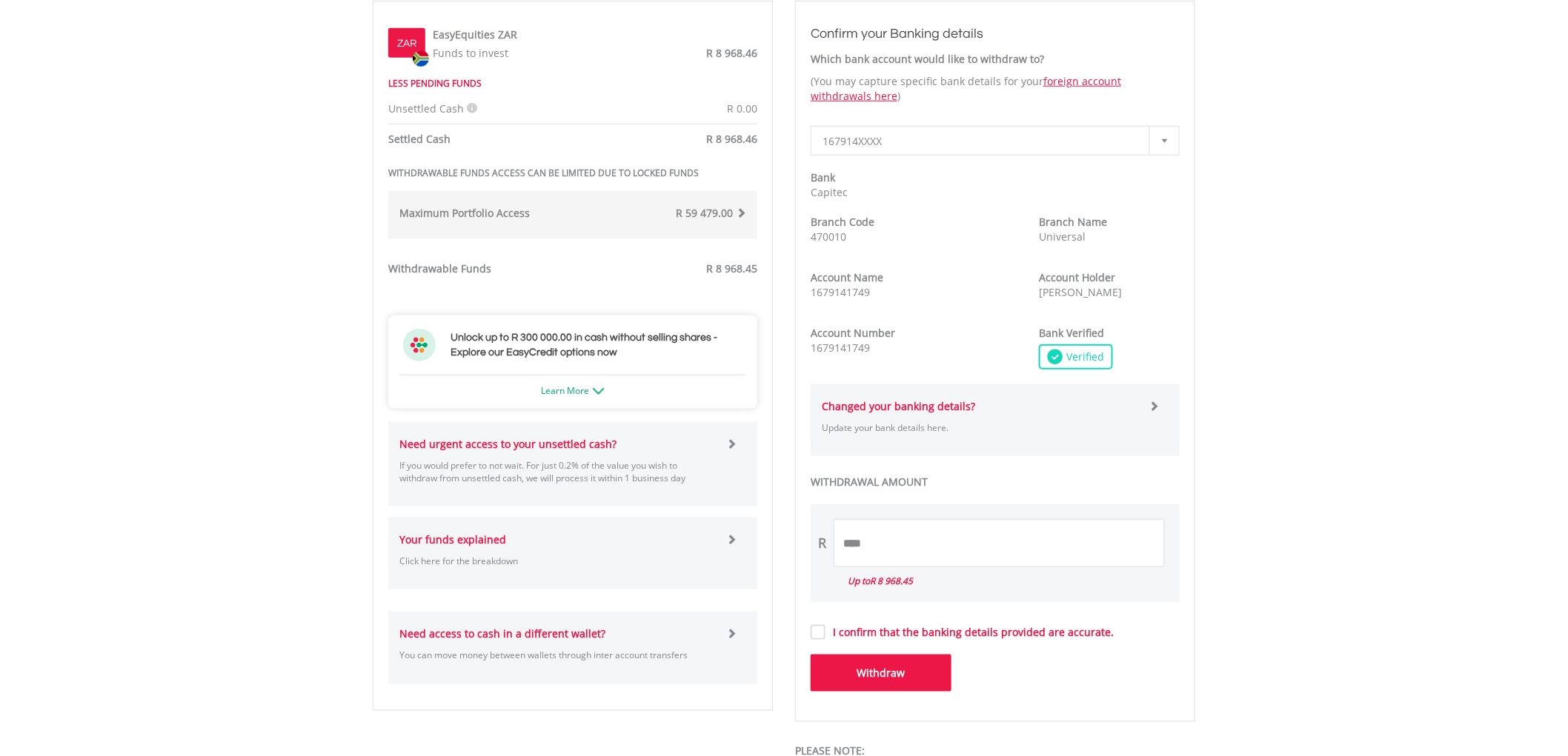
scroll to position [576, 0]
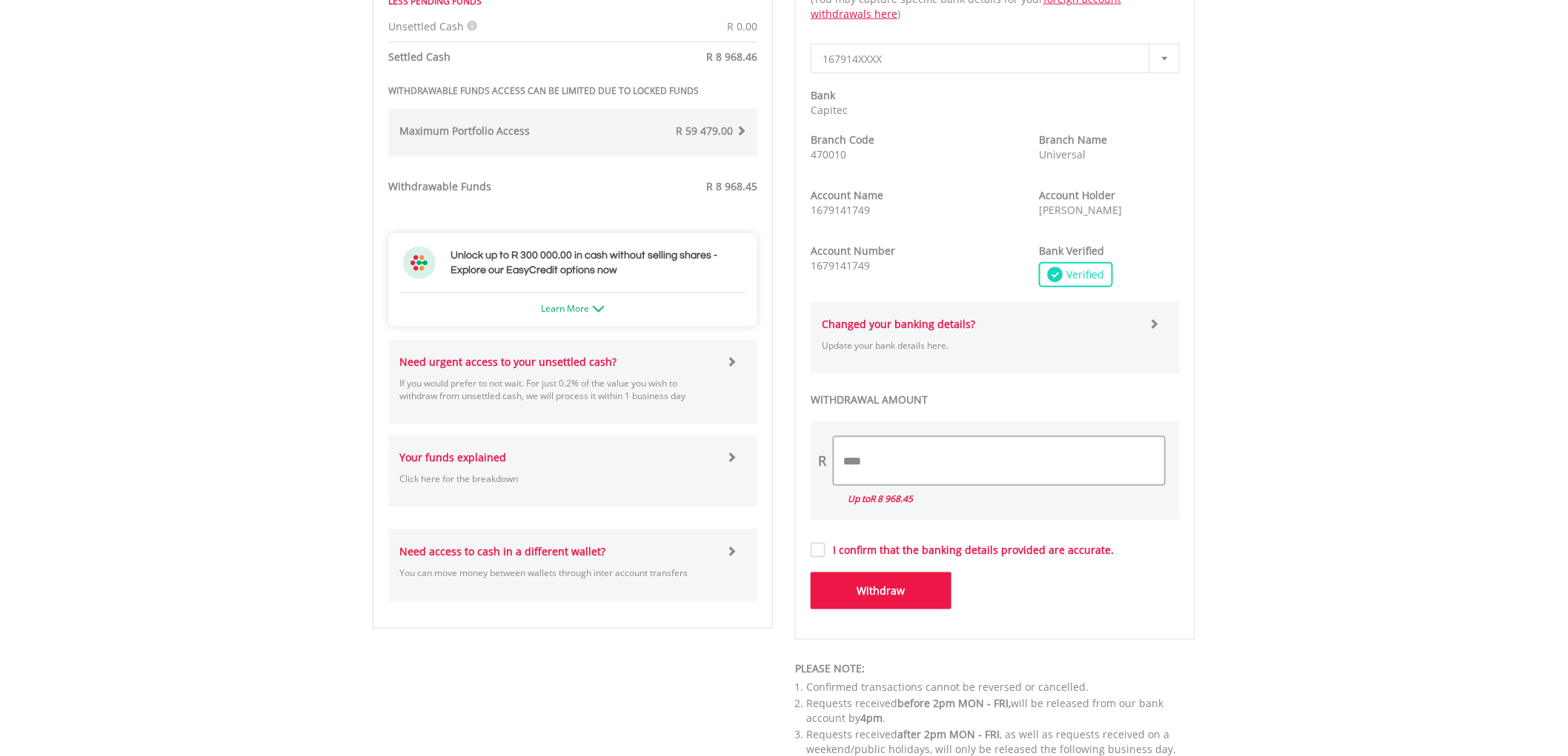
click at [900, 458] on input "****" at bounding box center [999, 461] width 331 height 48
drag, startPoint x: 900, startPoint y: 458, endPoint x: 719, endPoint y: 476, distance: 181.9
type input "****"
click at [845, 588] on button "Withdraw" at bounding box center [881, 591] width 141 height 37
